Goal: Task Accomplishment & Management: Manage account settings

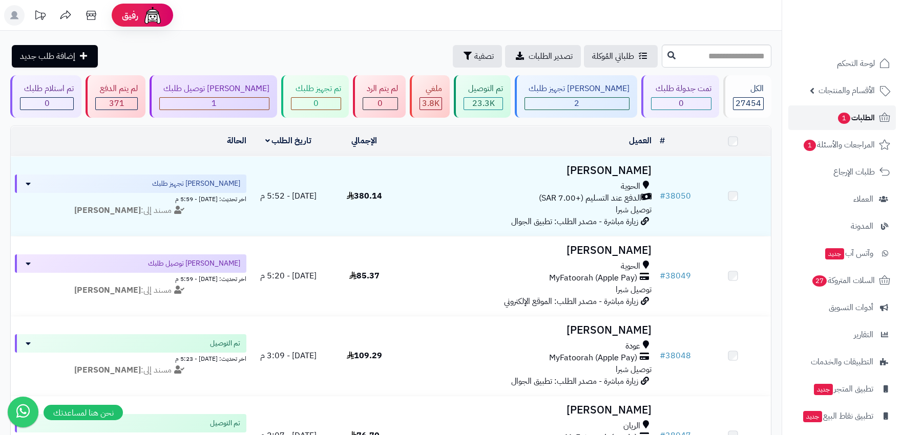
click at [847, 111] on span "الطلبات 1" at bounding box center [856, 118] width 38 height 14
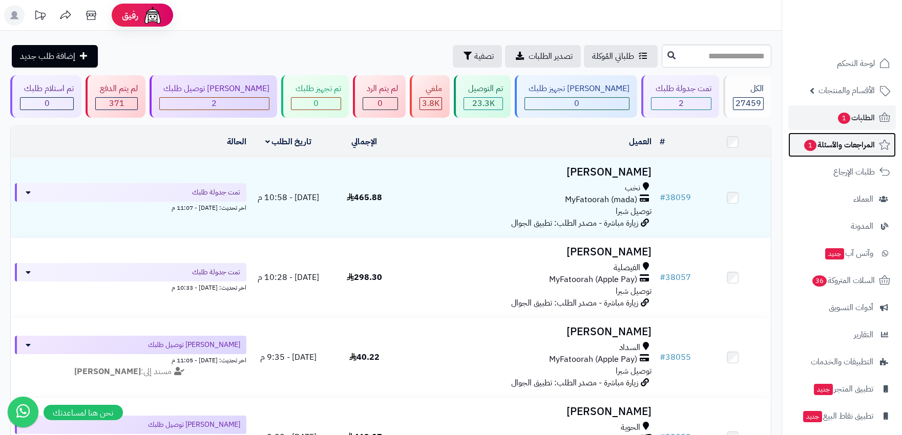
click at [852, 146] on span "المراجعات والأسئلة 1" at bounding box center [839, 145] width 72 height 14
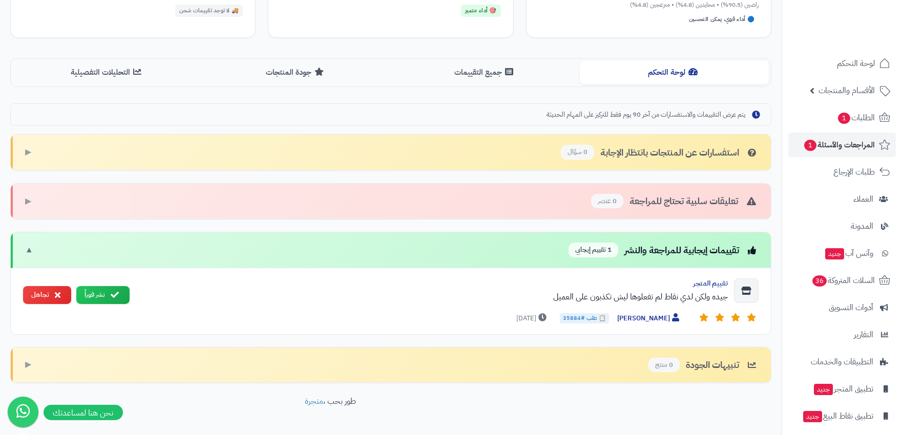
scroll to position [238, 0]
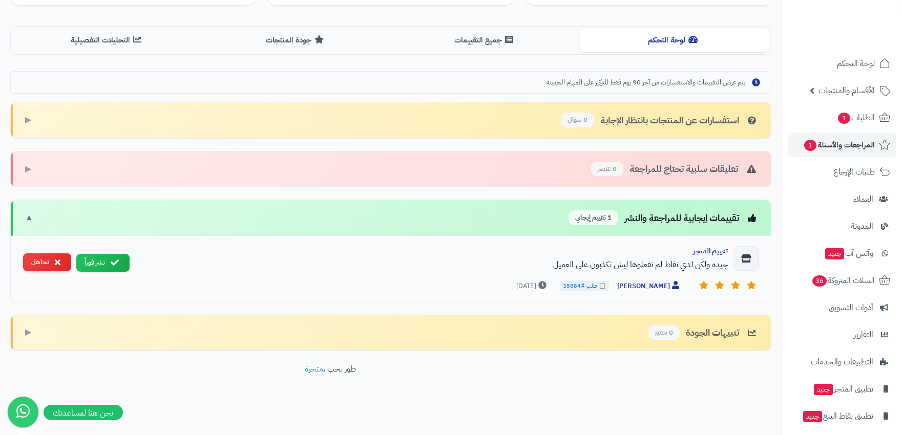
click at [55, 254] on button "تجاهل" at bounding box center [47, 263] width 48 height 18
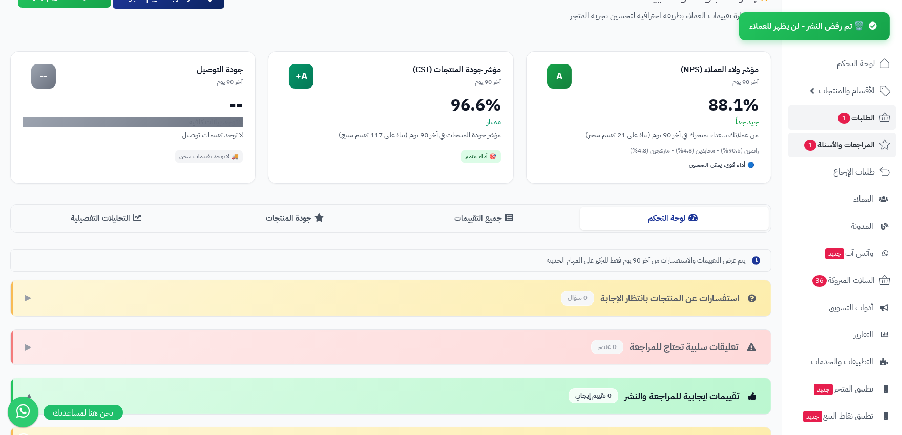
scroll to position [58, 0]
click at [856, 142] on span "المراجعات والأسئلة 1" at bounding box center [839, 145] width 72 height 14
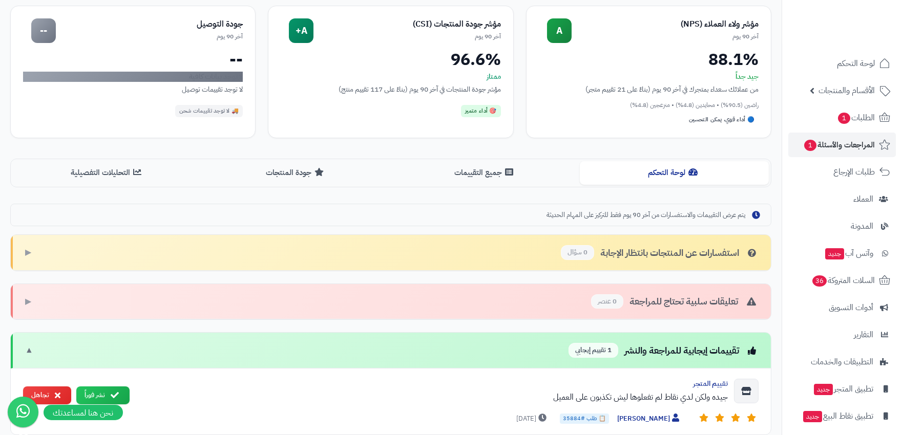
scroll to position [171, 0]
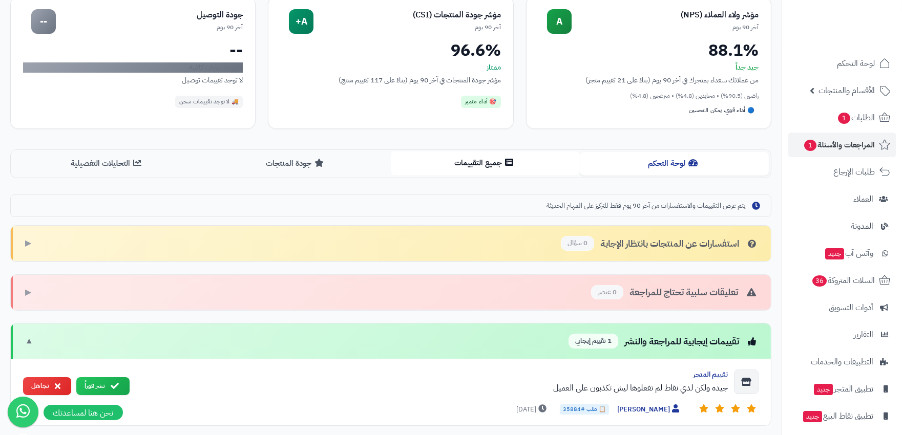
click at [500, 159] on button "جميع التقييمات" at bounding box center [485, 163] width 189 height 23
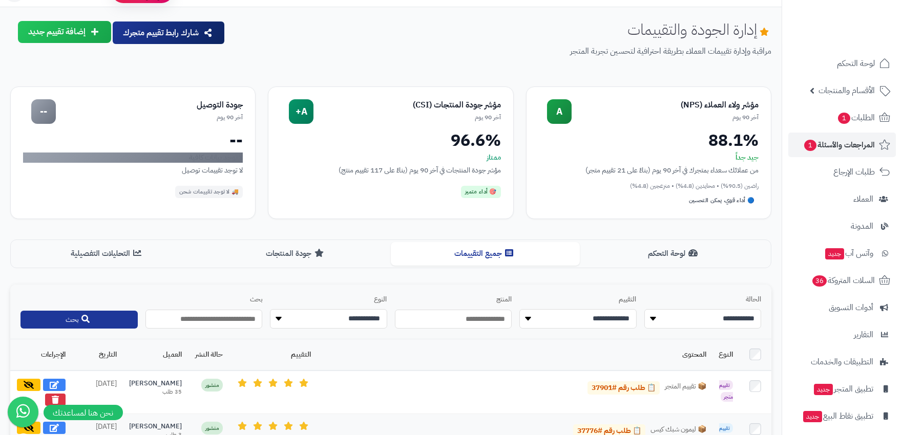
scroll to position [0, 0]
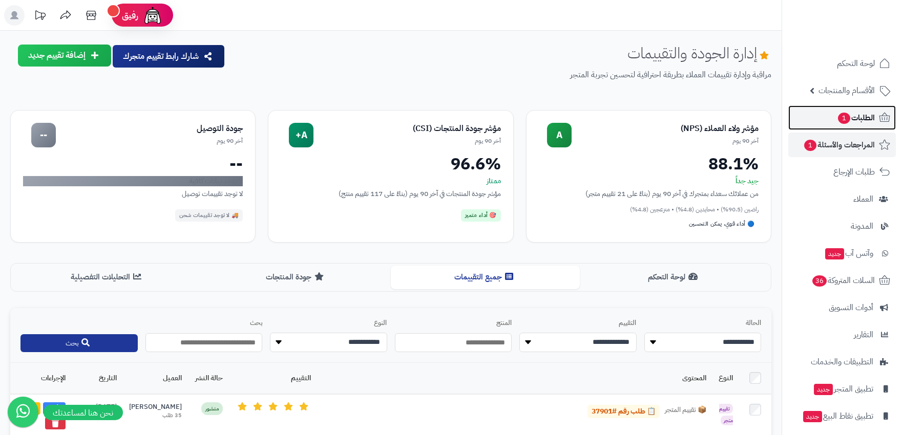
click at [846, 118] on span "1" at bounding box center [844, 118] width 13 height 12
